Goal: Obtain resource: Download file/media

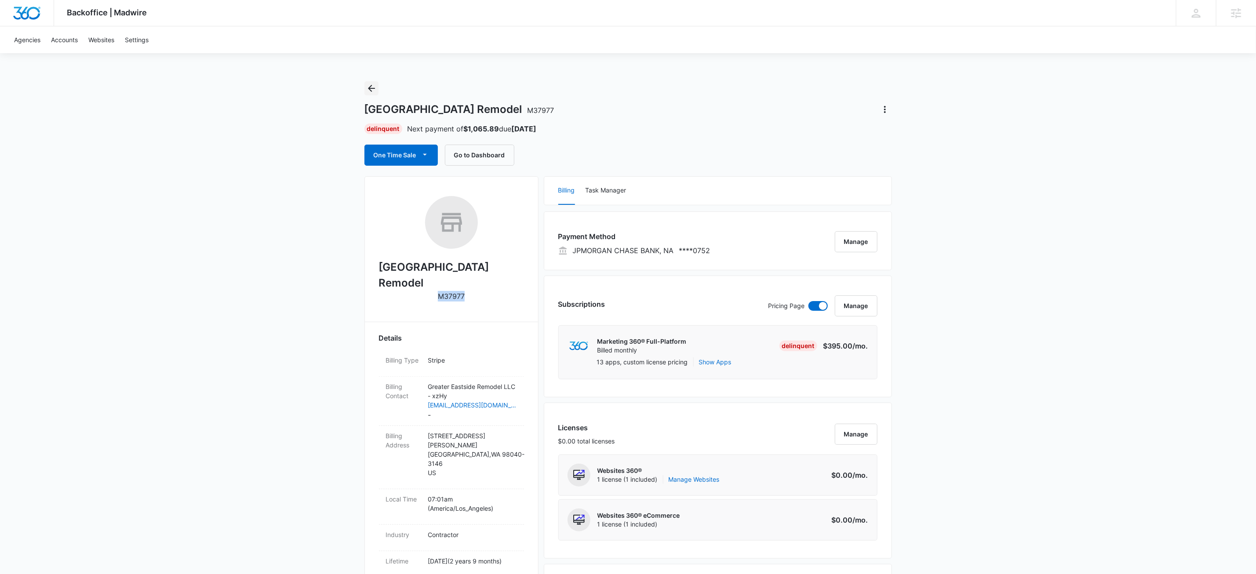
click at [373, 84] on icon "Back" at bounding box center [371, 88] width 11 height 11
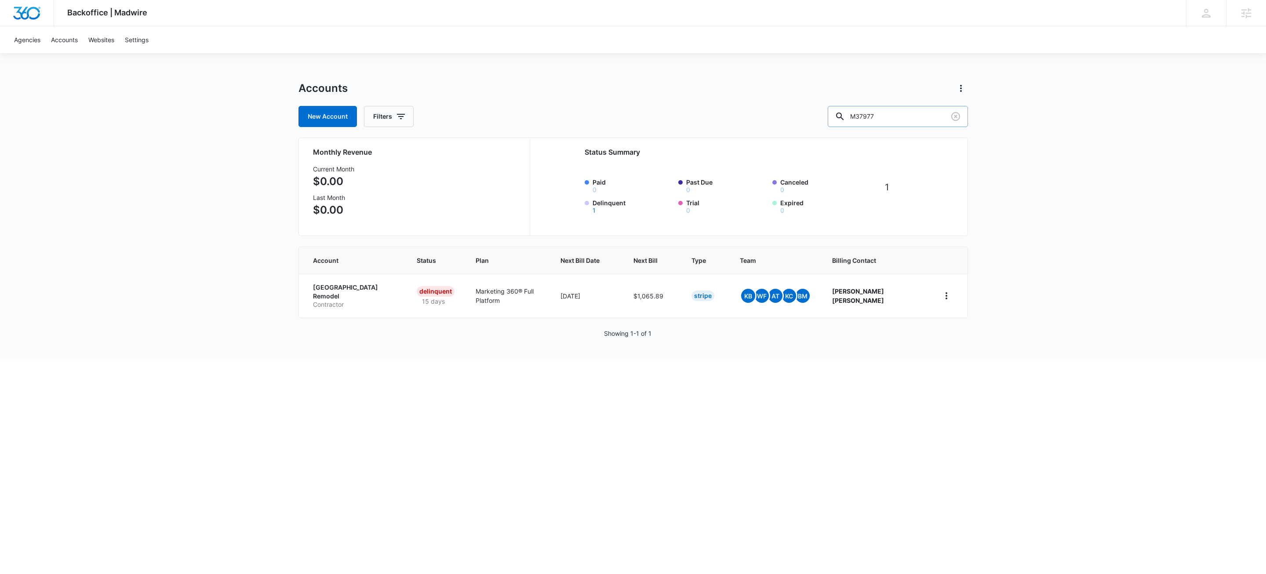
click at [936, 116] on input "M37977" at bounding box center [898, 116] width 140 height 21
type input "m336907"
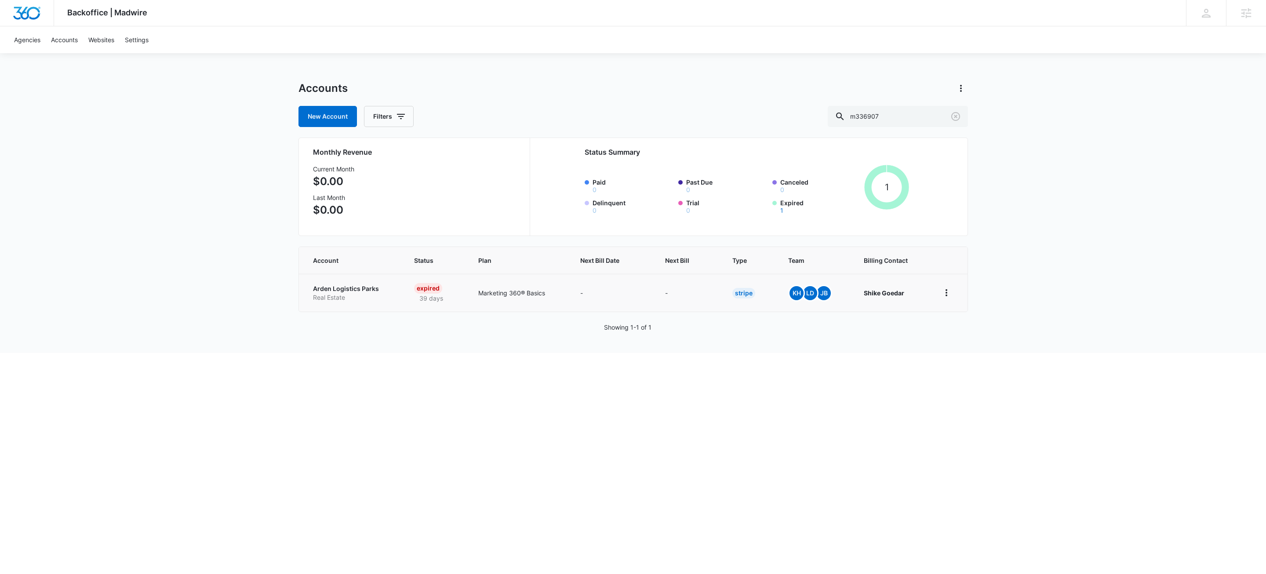
click at [350, 293] on p "Arden Logistics Parks" at bounding box center [353, 288] width 80 height 9
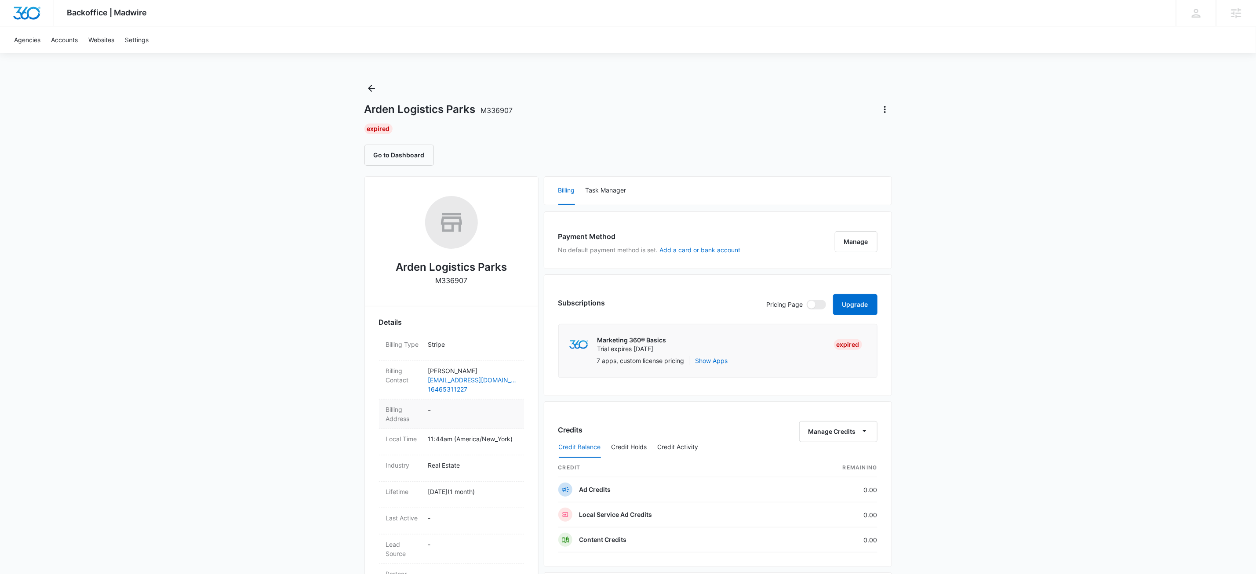
scroll to position [109, 0]
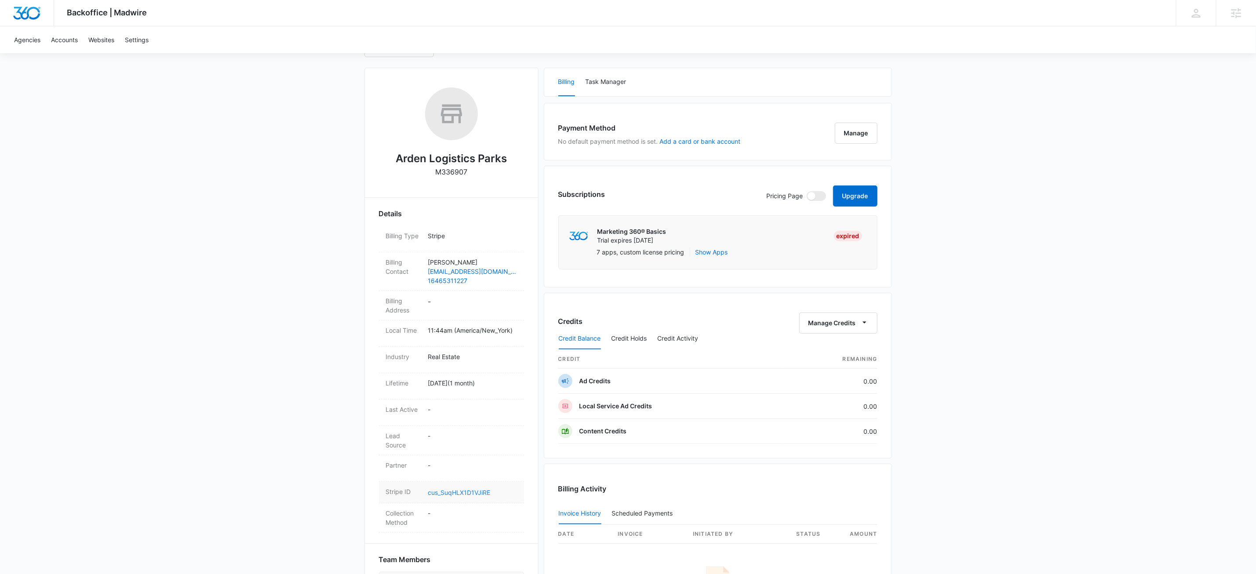
click at [481, 493] on link "cus_SuqHLX1D1VJiRE" at bounding box center [459, 492] width 62 height 7
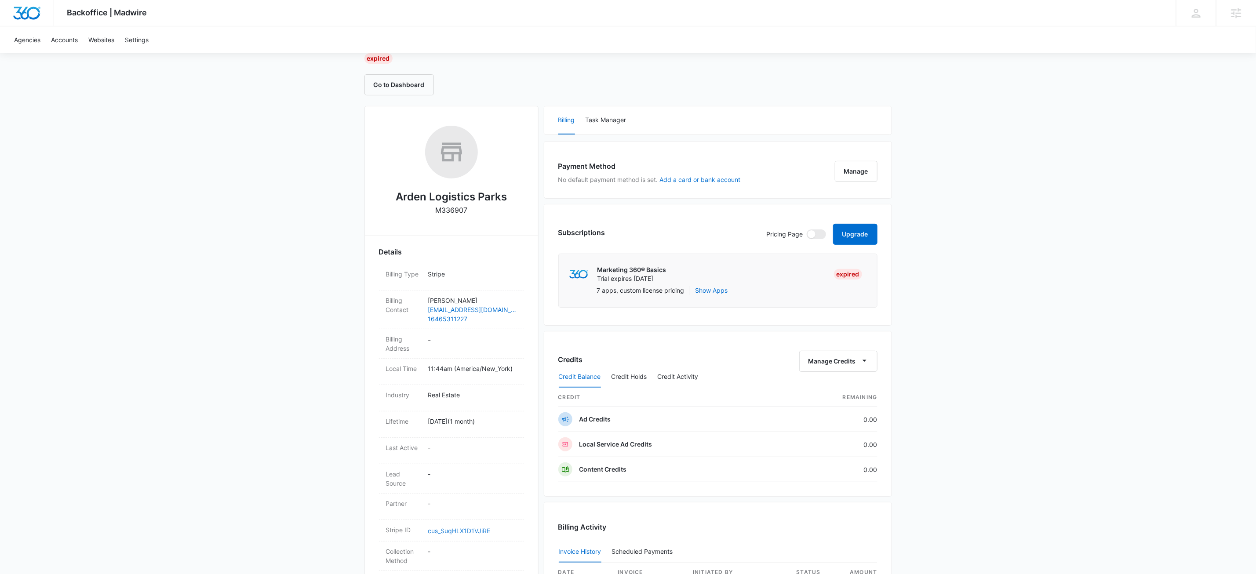
scroll to position [0, 0]
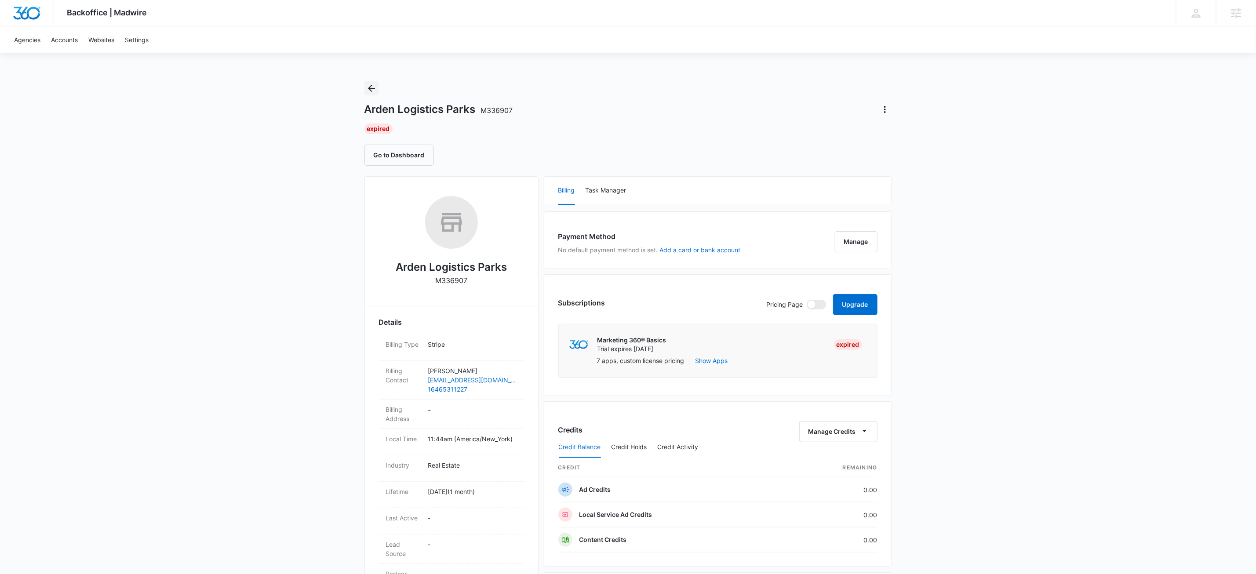
click at [375, 88] on icon "Back" at bounding box center [371, 88] width 11 height 11
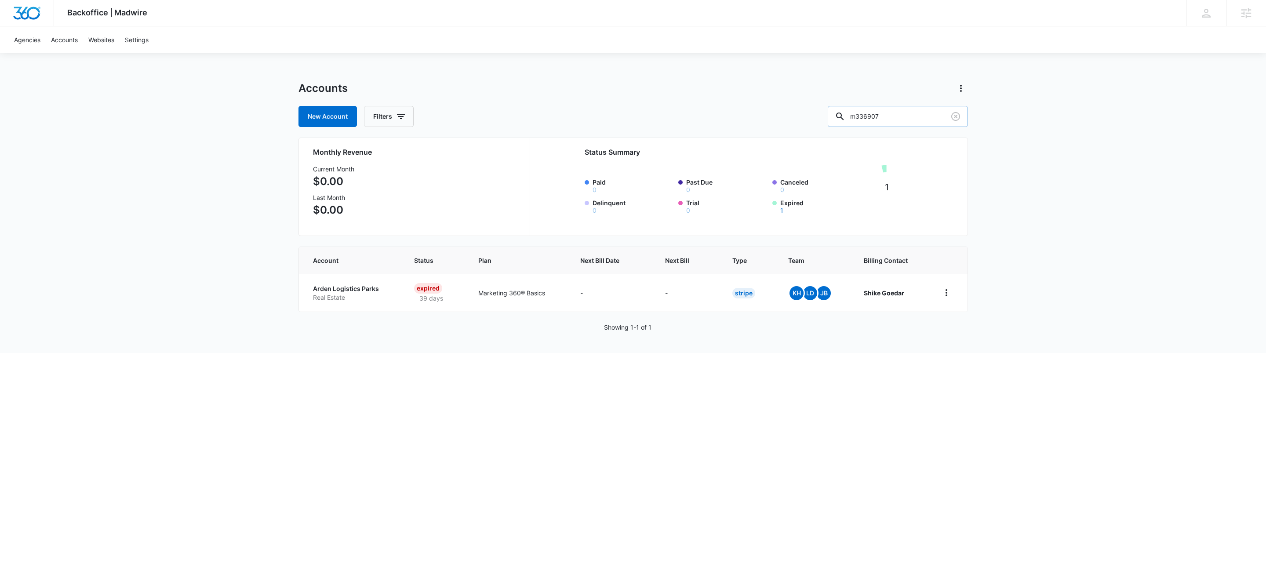
click at [925, 109] on input "m336907" at bounding box center [898, 116] width 140 height 21
type input "m339271"
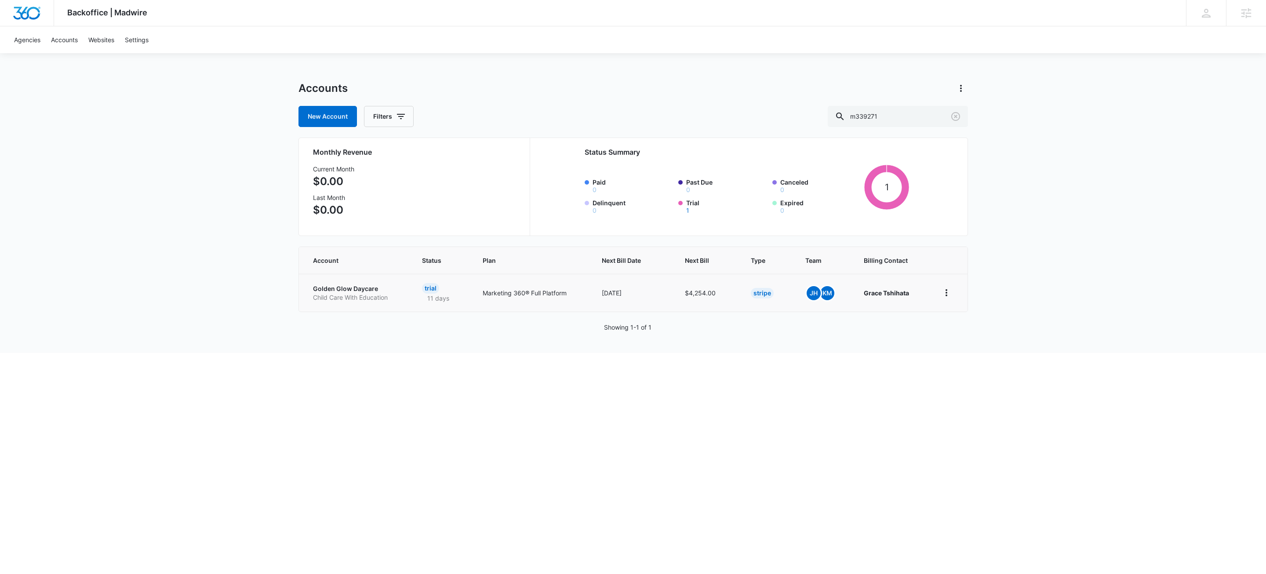
click at [378, 288] on p "Golden Glow Daycare" at bounding box center [357, 288] width 88 height 9
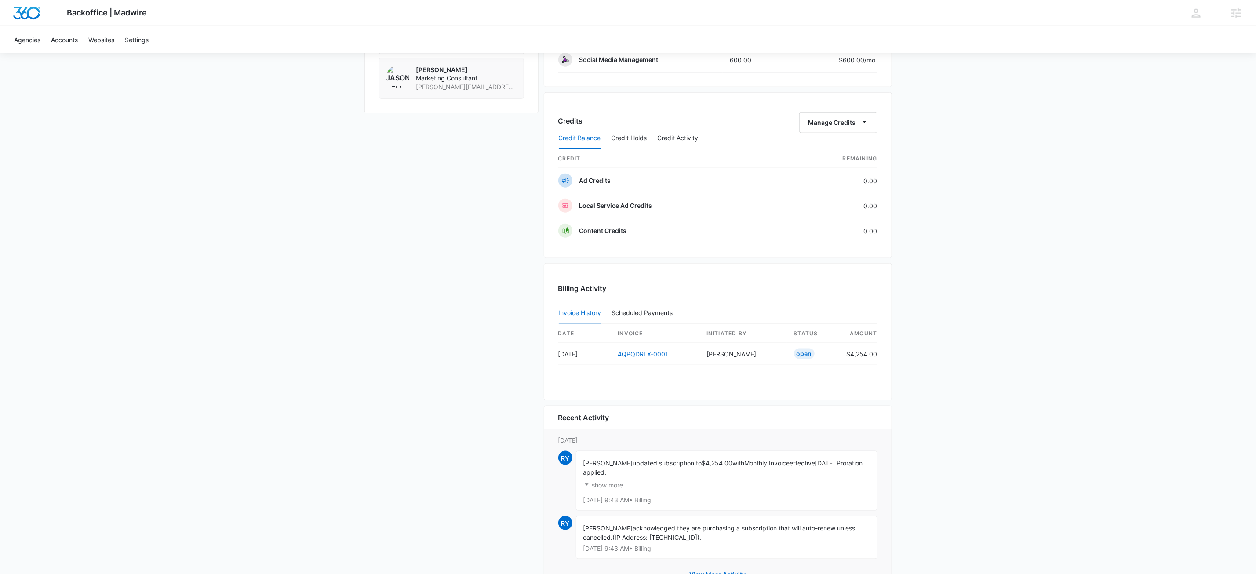
scroll to position [741, 0]
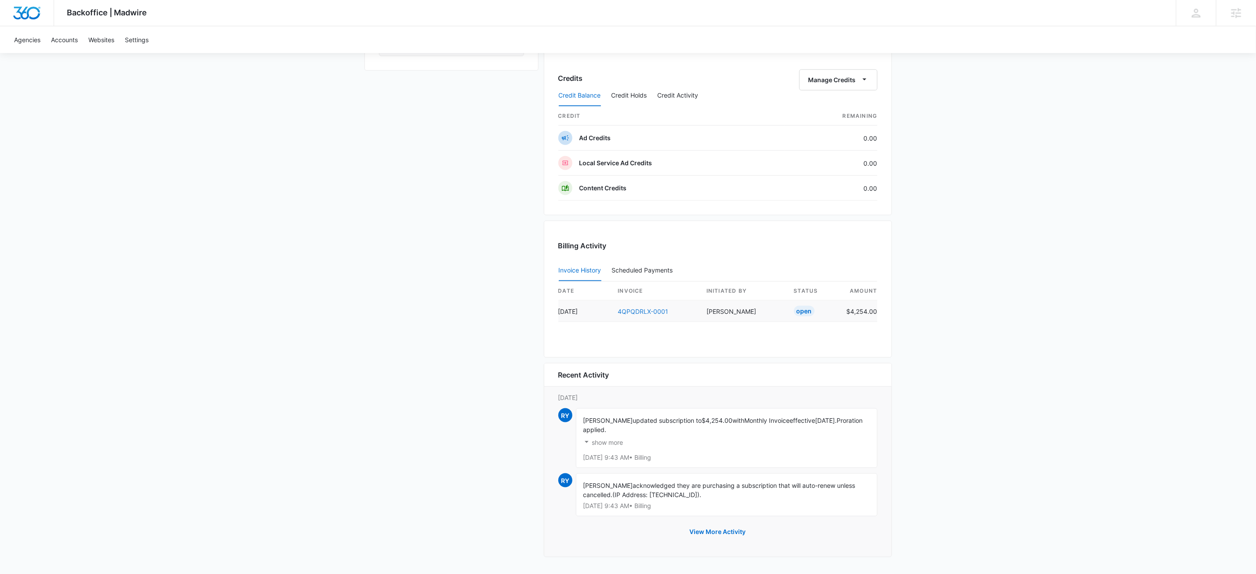
click at [643, 312] on link "4QPQDRLX-0001" at bounding box center [643, 311] width 51 height 7
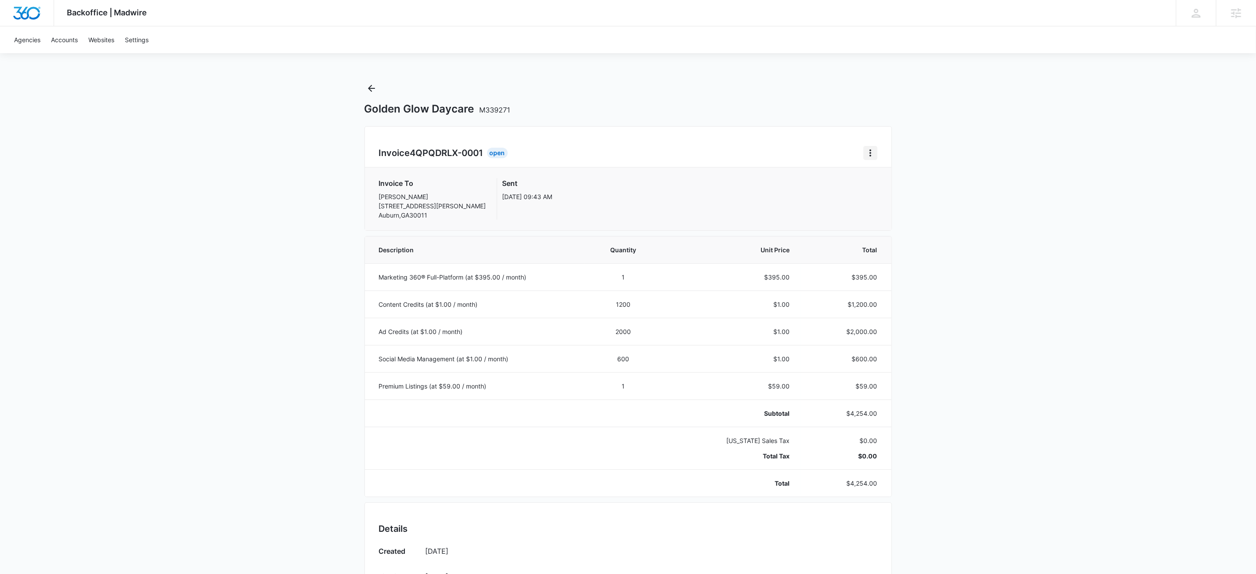
click at [870, 159] on button "Home" at bounding box center [870, 153] width 14 height 14
click at [895, 175] on link "Download Invoice" at bounding box center [899, 177] width 51 height 7
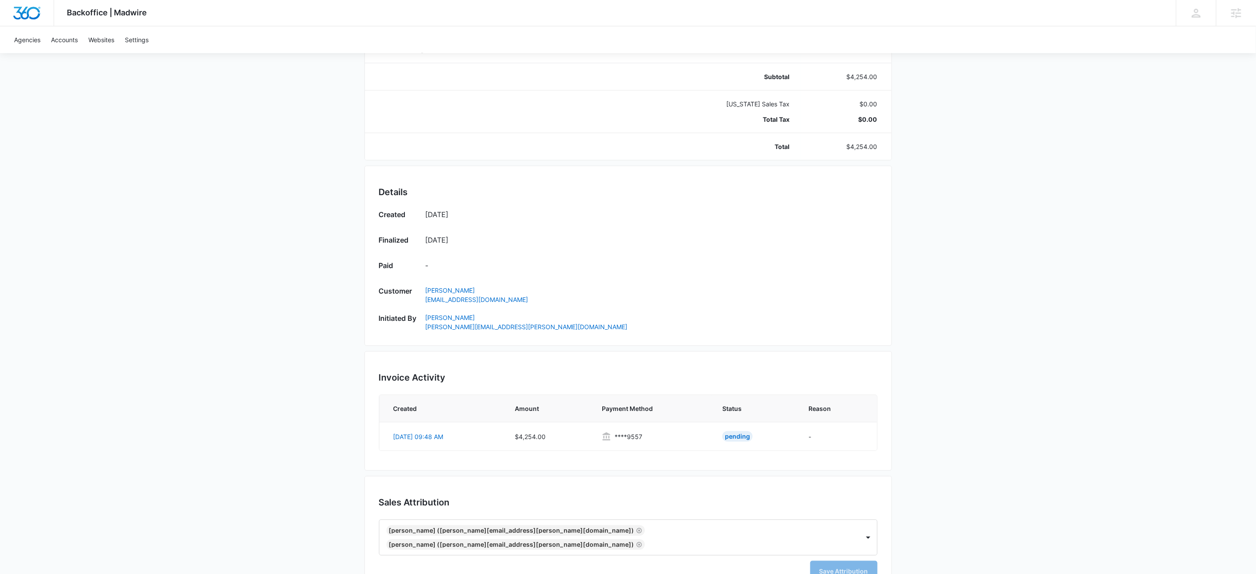
scroll to position [360, 0]
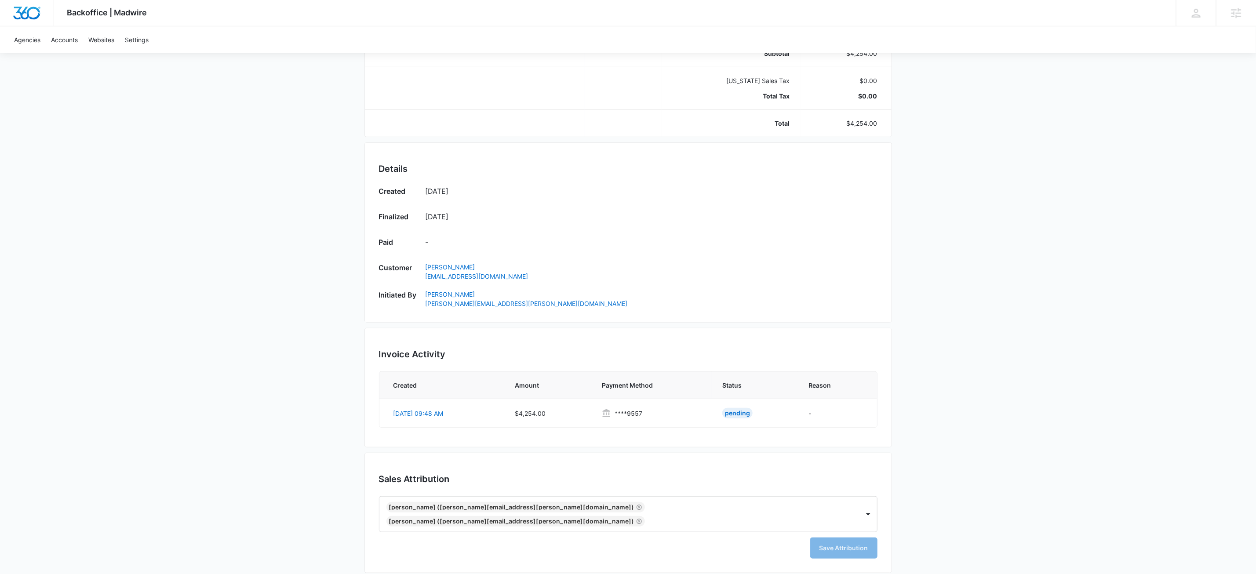
click at [265, 415] on div "Backoffice | Madwire Apps Settings KW Kait Weagraff [EMAIL_ADDRESS][PERSON_NAME…" at bounding box center [628, 112] width 1256 height 944
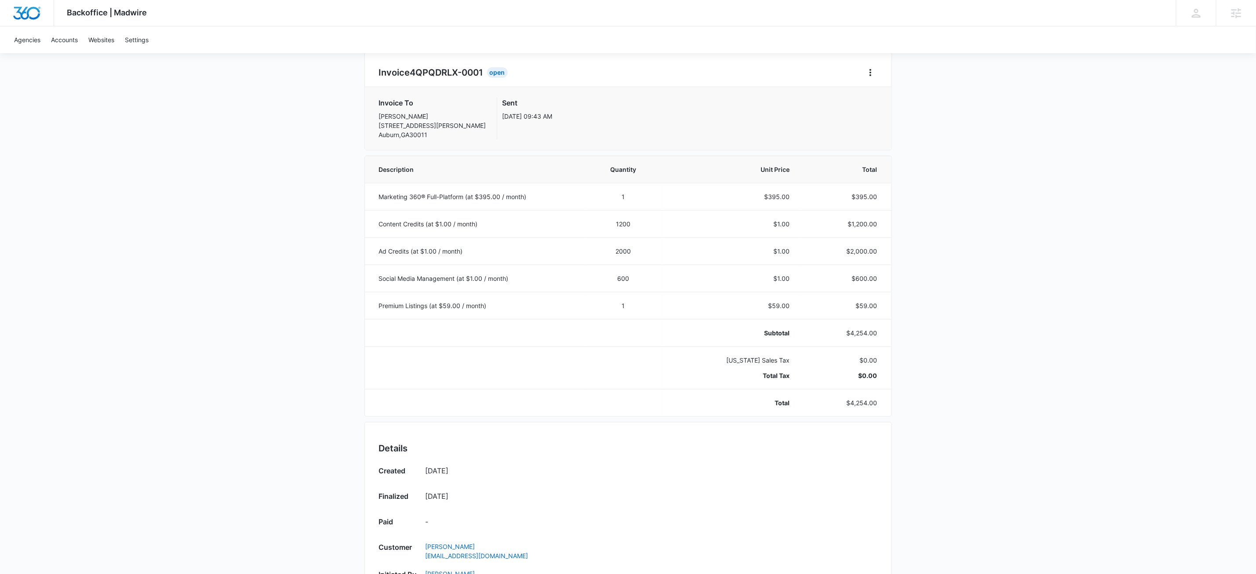
scroll to position [0, 0]
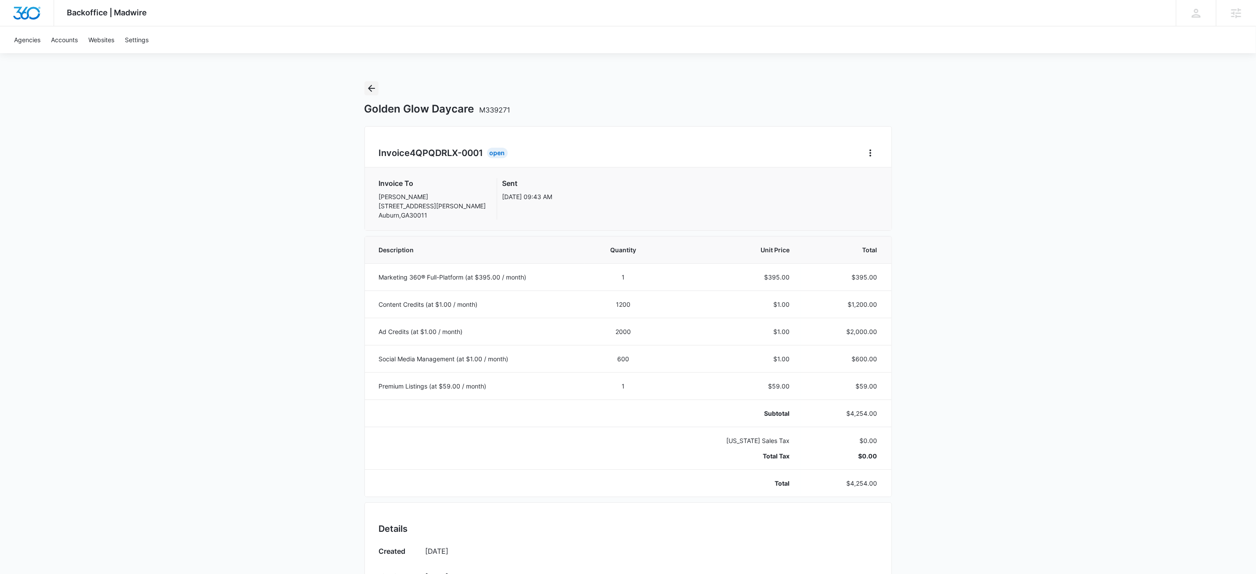
click at [374, 89] on icon "Back" at bounding box center [371, 88] width 11 height 11
